Goal: Transaction & Acquisition: Book appointment/travel/reservation

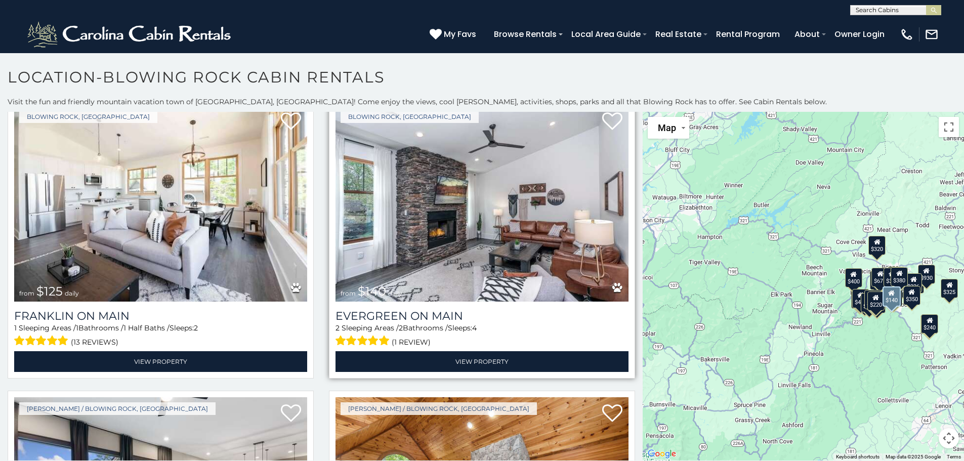
scroll to position [911, 0]
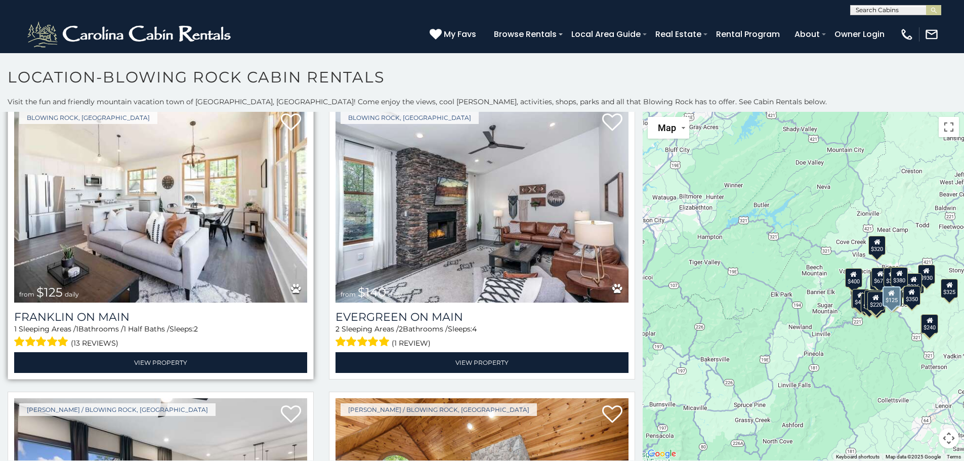
click at [224, 212] on img at bounding box center [160, 204] width 293 height 196
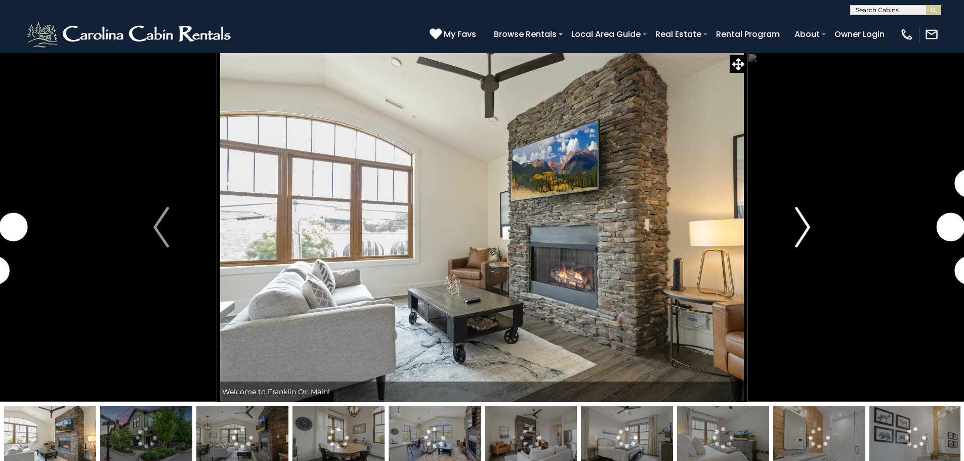
click at [791, 234] on button "Next" at bounding box center [802, 227] width 111 height 349
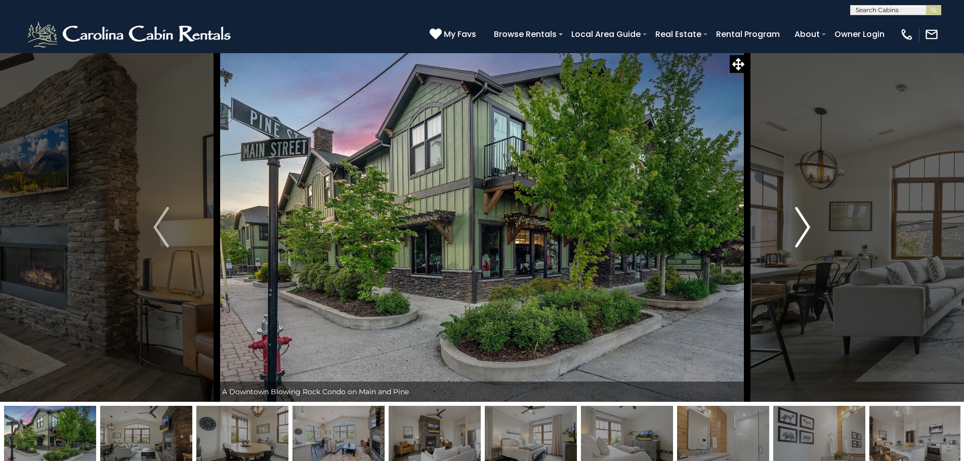
click at [791, 234] on button "Next" at bounding box center [802, 227] width 111 height 349
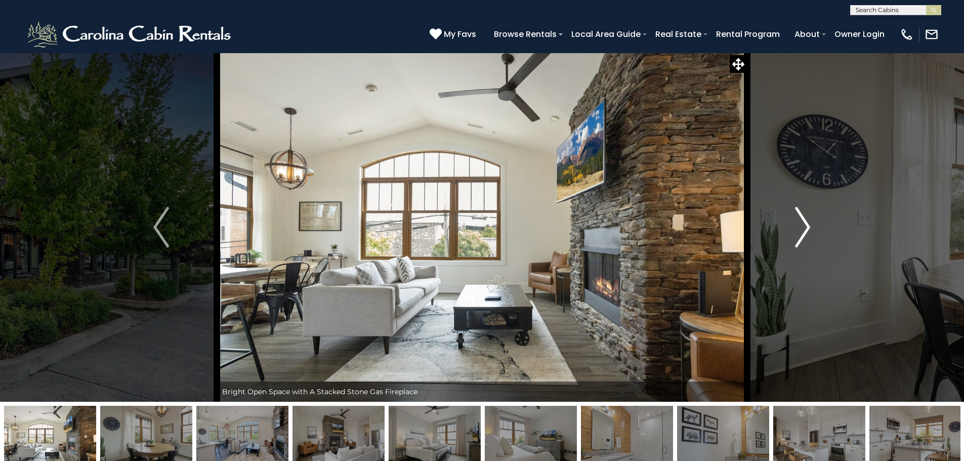
click at [809, 232] on img "Next" at bounding box center [802, 227] width 15 height 40
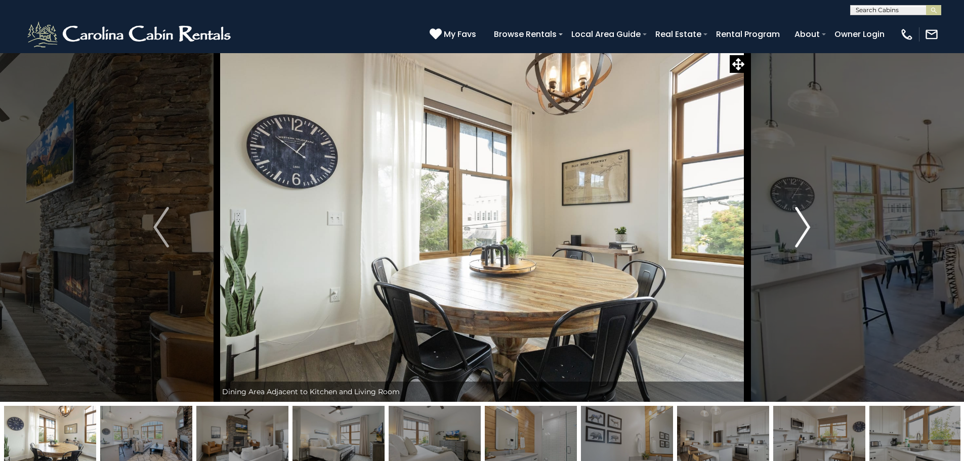
click at [809, 232] on img "Next" at bounding box center [802, 227] width 15 height 40
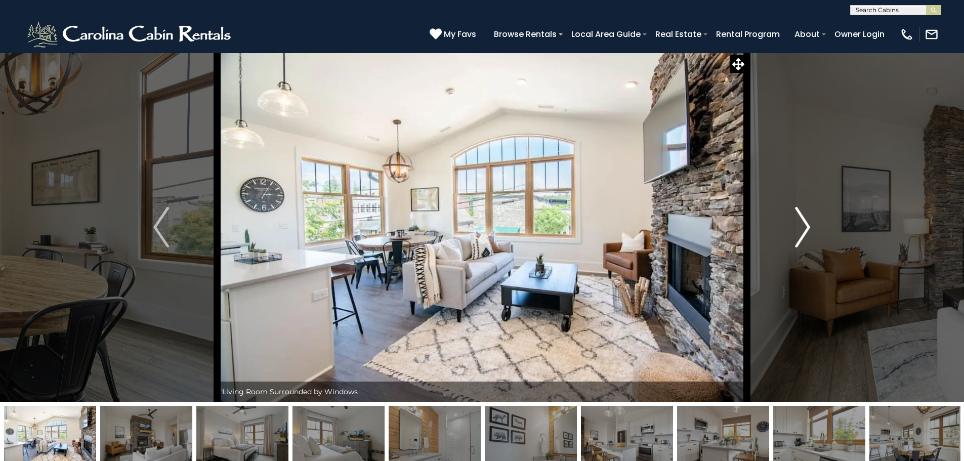
click at [809, 232] on img "Next" at bounding box center [802, 227] width 15 height 40
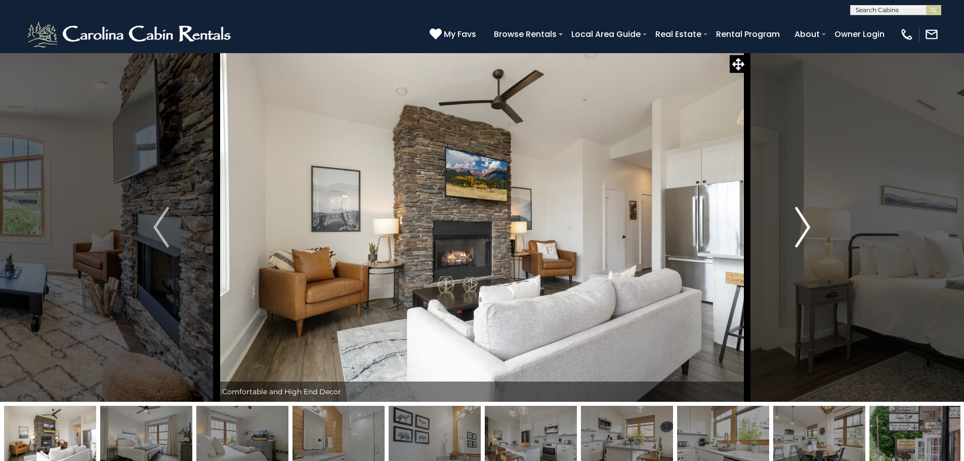
click at [796, 236] on img "Next" at bounding box center [802, 227] width 15 height 40
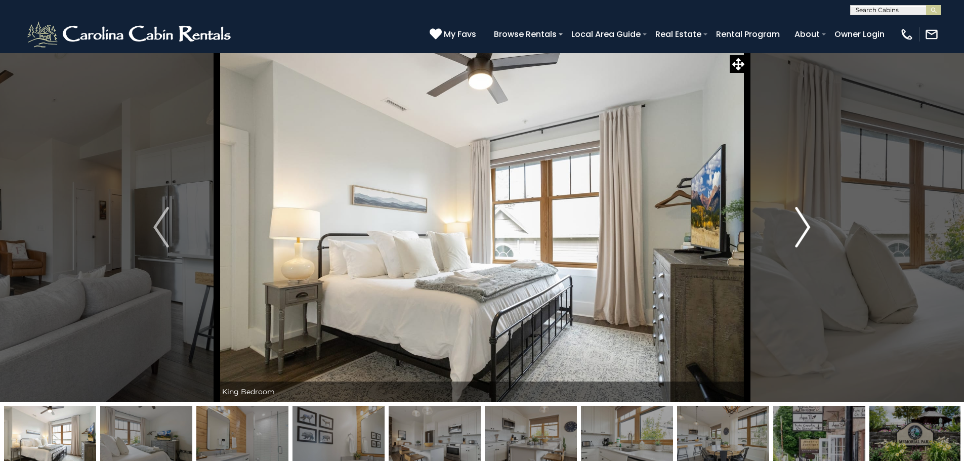
click at [798, 231] on img "Next" at bounding box center [802, 227] width 15 height 40
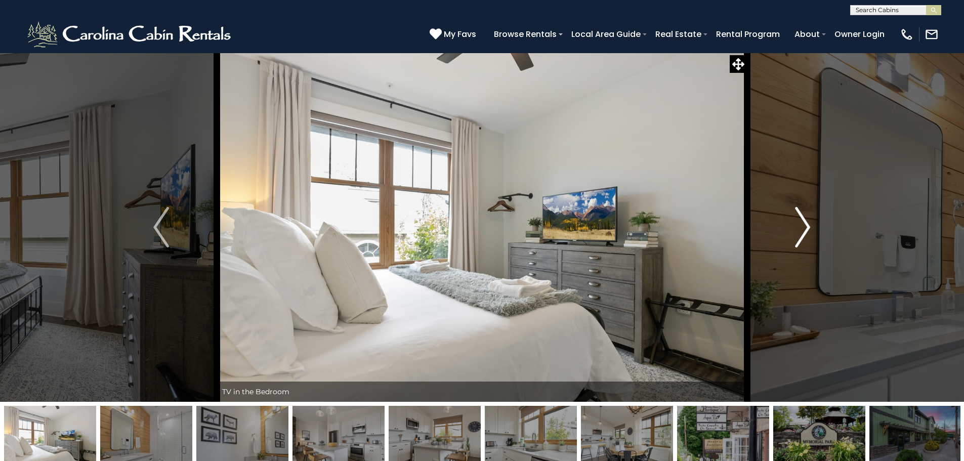
click at [798, 231] on img "Next" at bounding box center [802, 227] width 15 height 40
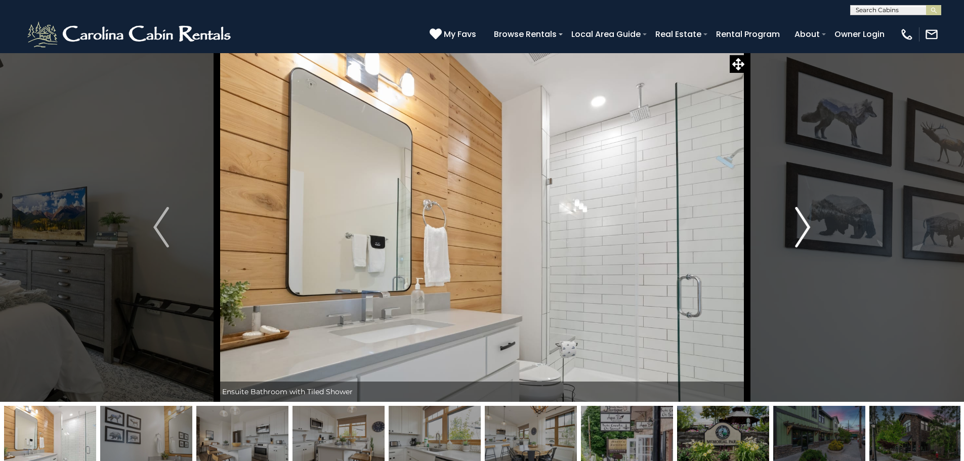
click at [794, 232] on button "Next" at bounding box center [802, 227] width 111 height 349
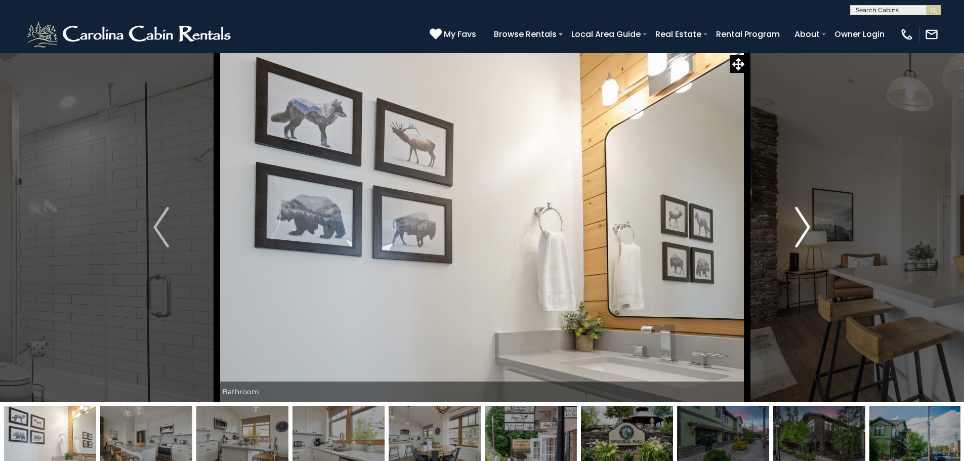
click at [794, 232] on button "Next" at bounding box center [802, 227] width 111 height 349
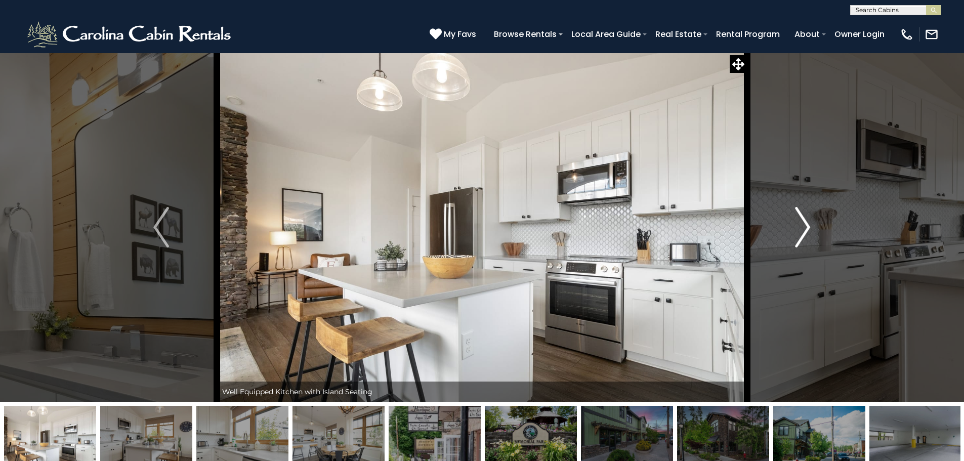
click at [794, 232] on button "Next" at bounding box center [802, 227] width 111 height 349
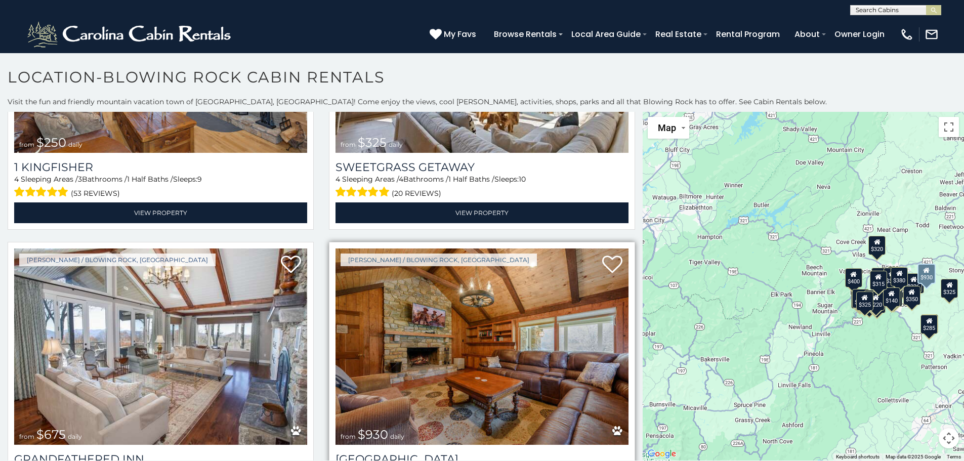
scroll to position [2025, 0]
